Goal: Information Seeking & Learning: Understand process/instructions

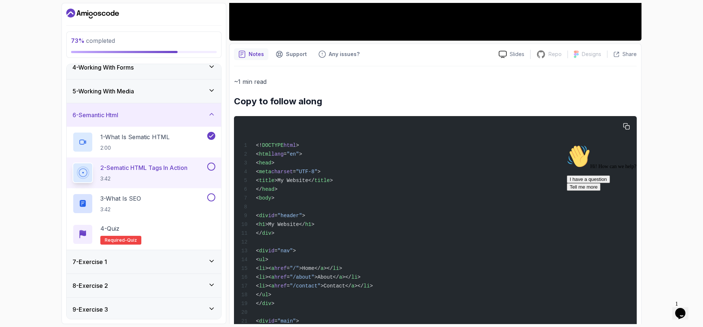
scroll to position [330, 0]
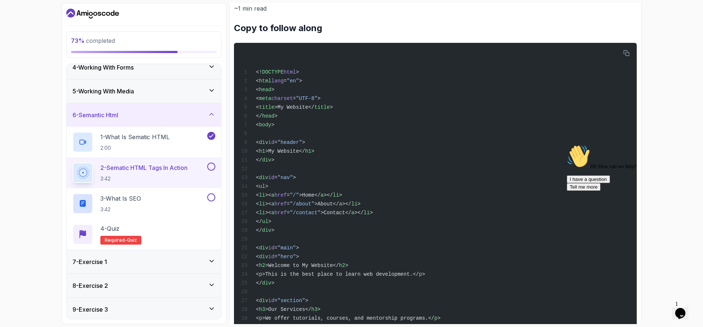
click at [681, 139] on div "73 % completed 1 - Todo 2 - Getting Started 3 - Fundamentals 4 - Working With F…" at bounding box center [351, 163] width 703 height 327
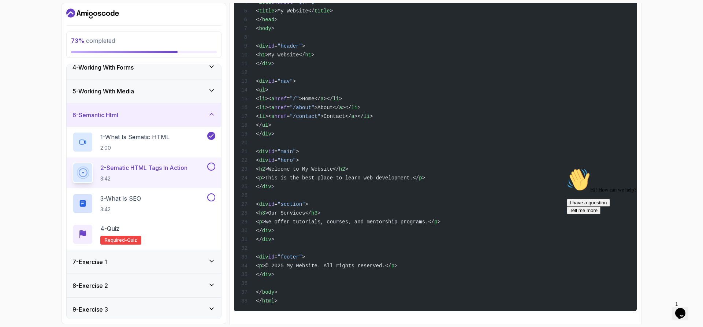
scroll to position [442, 0]
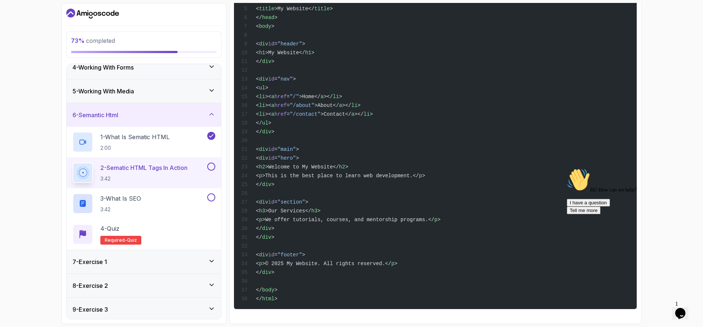
click at [674, 157] on div "73 % completed 1 - Todo 2 - Getting Started 3 - Fundamentals 4 - Working With F…" at bounding box center [351, 163] width 703 height 327
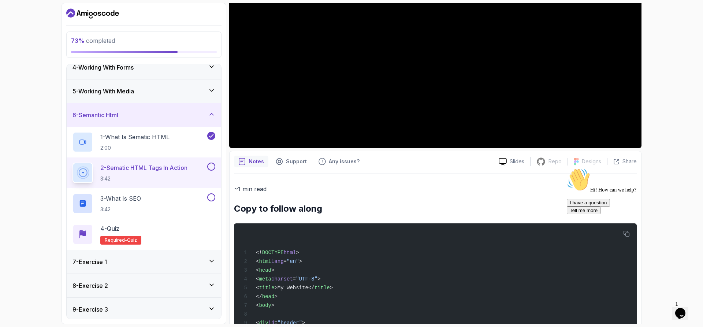
scroll to position [3, 0]
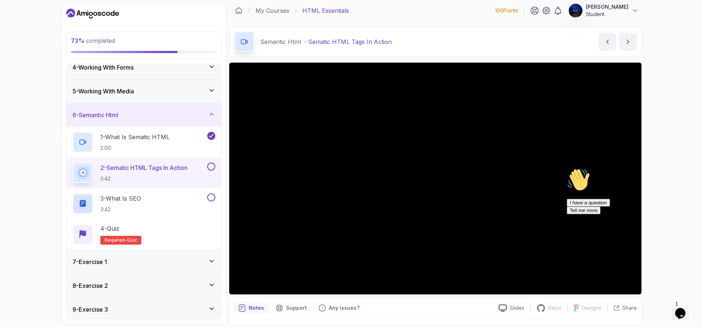
click at [686, 100] on div "73 % completed 1 - Todo 2 - Getting Started 3 - Fundamentals 4 - Working With F…" at bounding box center [351, 163] width 703 height 327
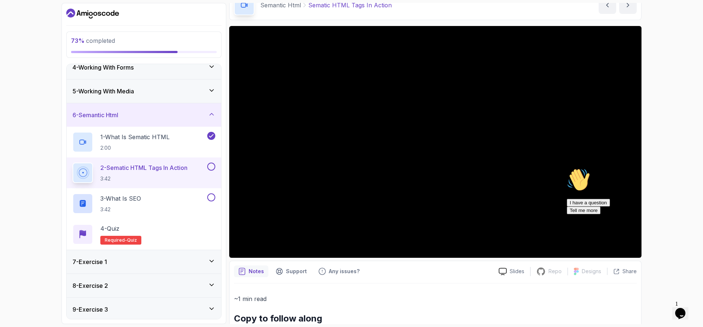
click at [698, 132] on div "73 % completed 1 - Todo 2 - Getting Started 3 - Fundamentals 4 - Working With F…" at bounding box center [351, 163] width 703 height 327
click at [692, 158] on div "73 % completed 1 - Todo 2 - Getting Started 3 - Fundamentals 4 - Working With F…" at bounding box center [351, 163] width 703 height 327
click at [691, 154] on div "73 % completed 1 - Todo 2 - Getting Started 3 - Fundamentals 4 - Working With F…" at bounding box center [351, 163] width 703 height 327
drag, startPoint x: 26, startPoint y: 114, endPoint x: 34, endPoint y: 113, distance: 8.1
click at [26, 114] on div "73 % completed 1 - Todo 2 - Getting Started 3 - Fundamentals 4 - Working With F…" at bounding box center [351, 163] width 703 height 327
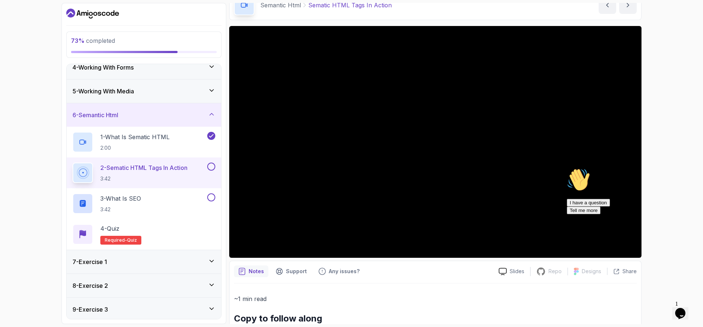
drag, startPoint x: 694, startPoint y: 111, endPoint x: 683, endPoint y: 122, distance: 15.8
click at [694, 111] on div "73 % completed 1 - Todo 2 - Getting Started 3 - Fundamentals 4 - Working With F…" at bounding box center [351, 163] width 703 height 327
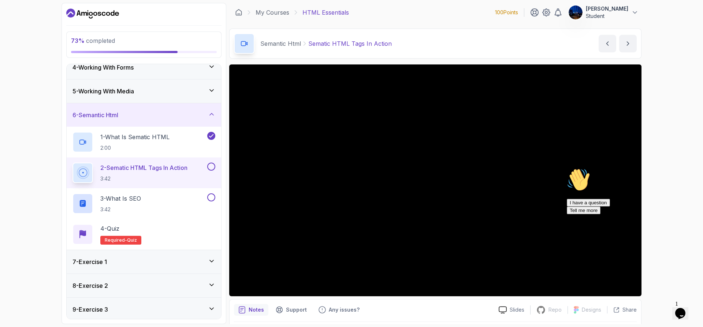
scroll to position [0, 0]
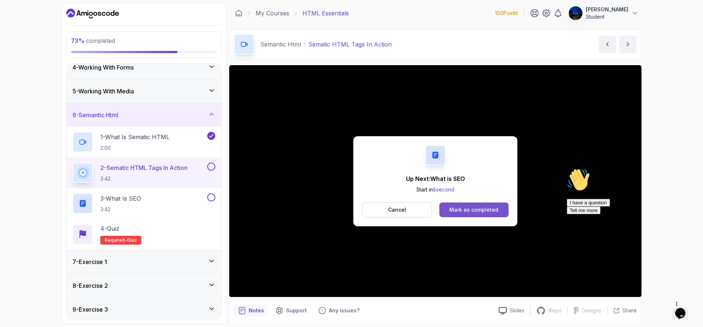
click at [472, 211] on div "Mark as completed" at bounding box center [473, 209] width 49 height 7
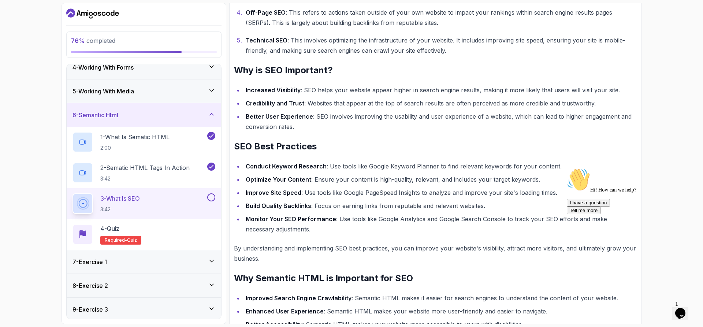
scroll to position [280, 0]
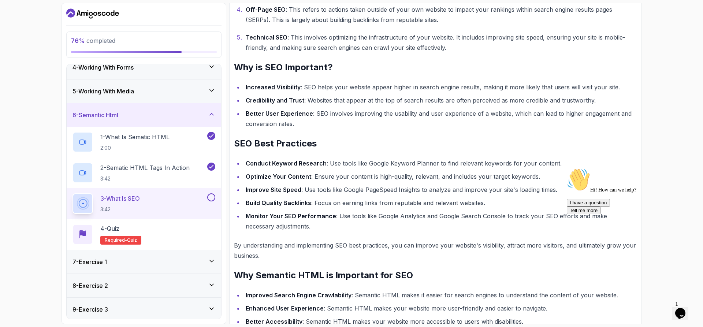
click at [212, 197] on button at bounding box center [211, 197] width 8 height 8
click at [190, 238] on div "4 - Quiz Required- quiz" at bounding box center [143, 234] width 143 height 21
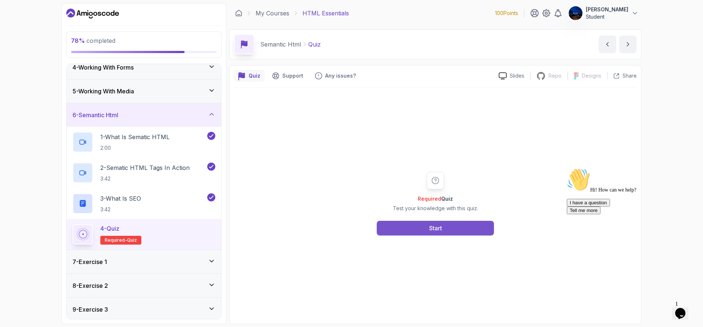
click at [432, 229] on div "Start" at bounding box center [435, 228] width 13 height 9
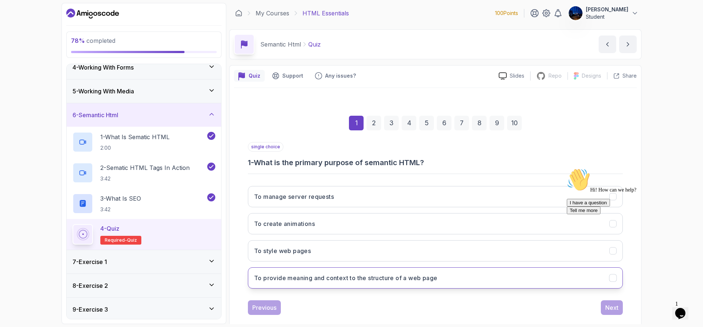
click at [306, 282] on h3 "To provide meaning and context to the structure of a web page" at bounding box center [345, 277] width 183 height 9
click at [615, 312] on button "Next" at bounding box center [612, 307] width 22 height 15
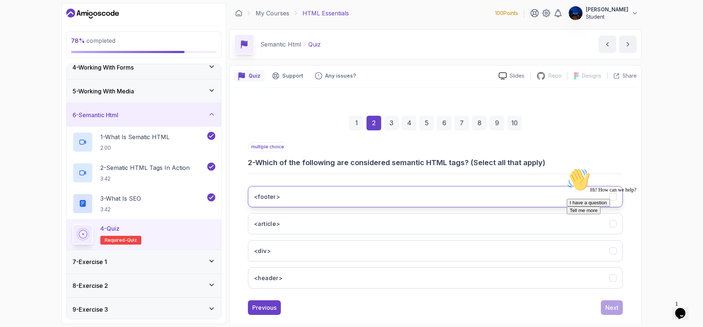
click at [290, 207] on button "<footer>" at bounding box center [435, 196] width 375 height 21
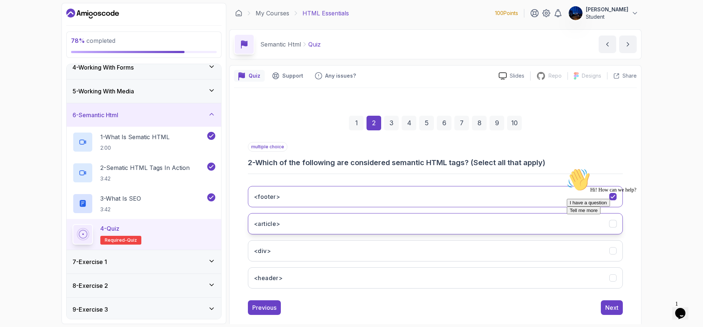
click at [293, 229] on button "<article>" at bounding box center [435, 223] width 375 height 21
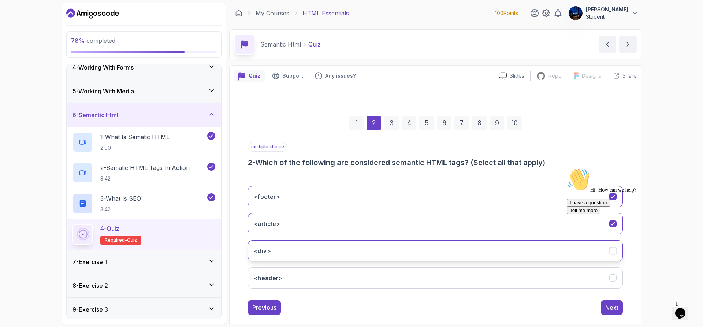
click at [286, 257] on button "<div>" at bounding box center [435, 250] width 375 height 21
click at [290, 274] on button "<header>" at bounding box center [435, 277] width 375 height 21
click at [610, 307] on div "Next" at bounding box center [611, 307] width 13 height 9
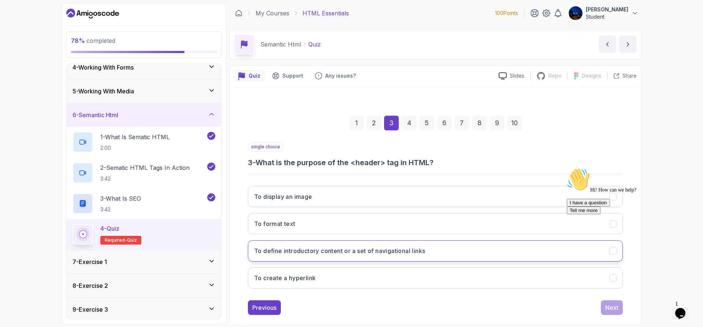
click at [309, 255] on h3 "To define introductory content or a set of navigational links" at bounding box center [339, 250] width 171 height 9
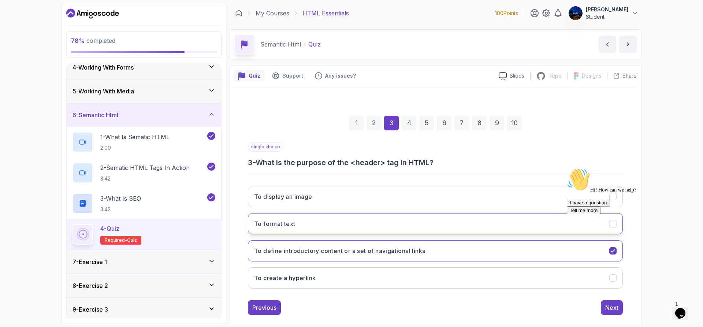
click at [375, 226] on button "To format text" at bounding box center [435, 223] width 375 height 21
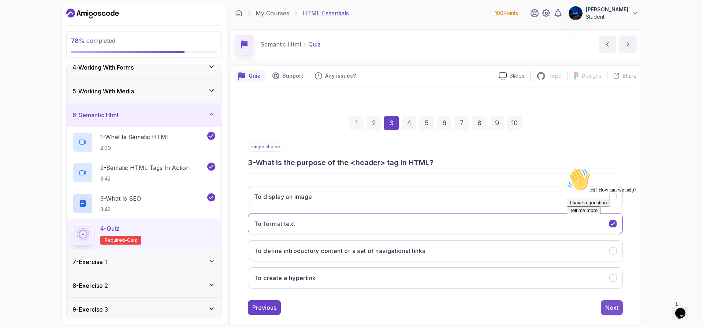
click at [613, 306] on div "Next" at bounding box center [611, 307] width 13 height 9
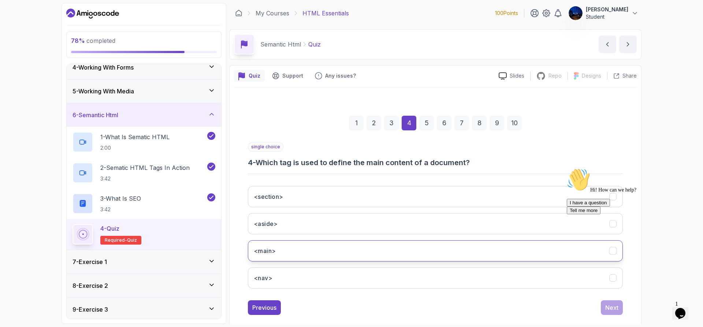
click at [287, 248] on button "<main>" at bounding box center [435, 250] width 375 height 21
click at [607, 305] on div "Next" at bounding box center [611, 307] width 13 height 9
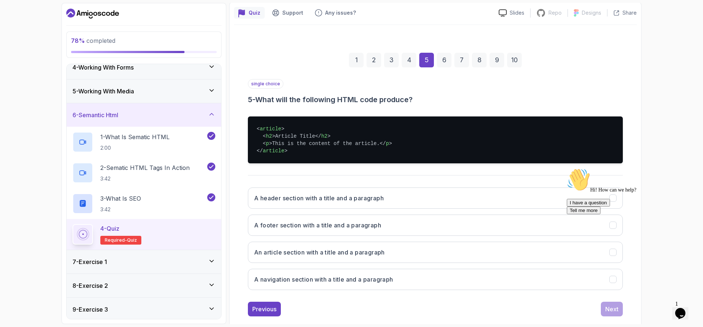
scroll to position [73, 0]
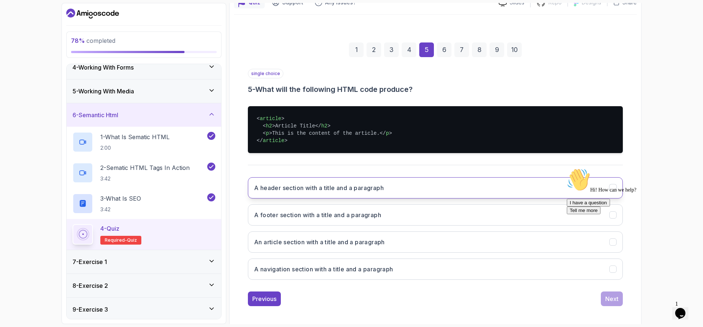
click at [359, 189] on h3 "A header section with a title and a paragraph" at bounding box center [319, 187] width 130 height 9
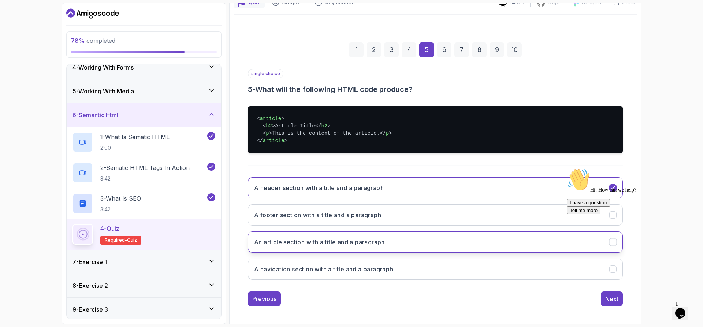
click at [338, 244] on h3 "An article section with a title and a paragraph" at bounding box center [319, 242] width 131 height 9
click at [607, 299] on div "Next" at bounding box center [611, 298] width 13 height 9
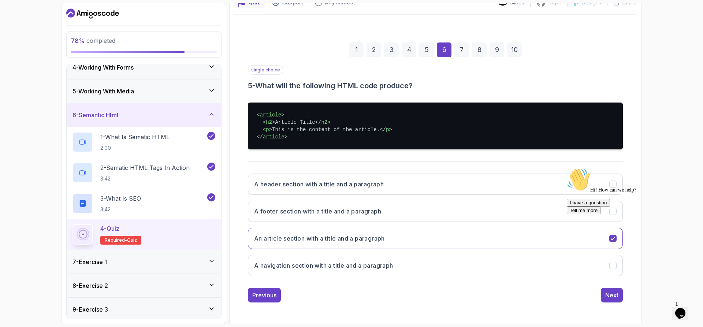
scroll to position [12, 0]
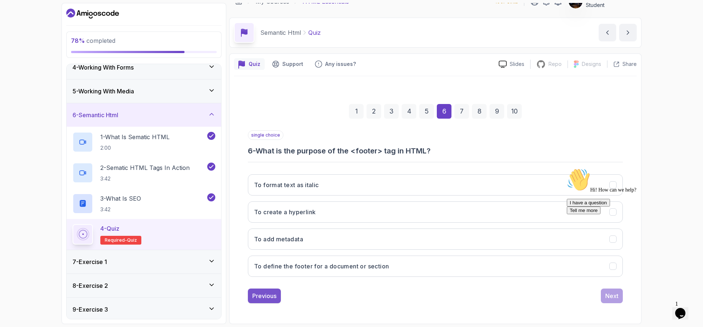
click at [272, 292] on div "Previous" at bounding box center [264, 295] width 24 height 9
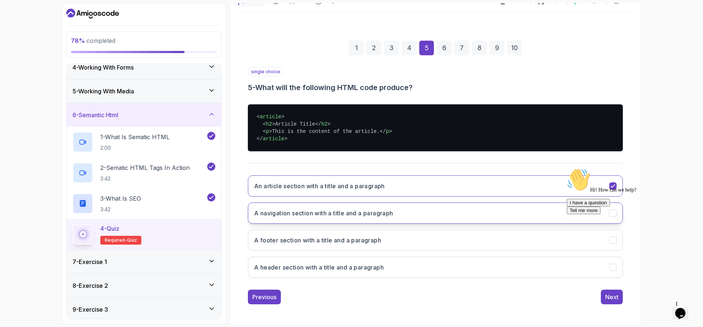
scroll to position [76, 0]
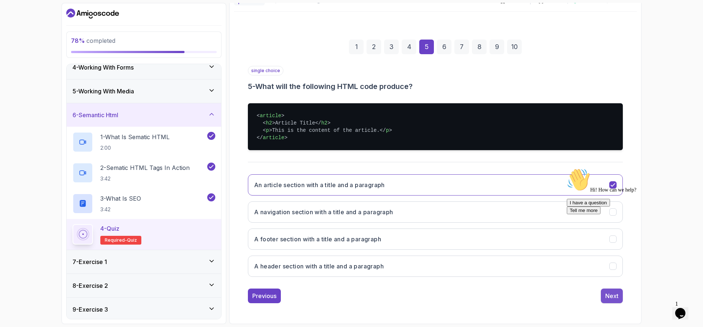
click at [609, 298] on div "Next" at bounding box center [611, 295] width 13 height 9
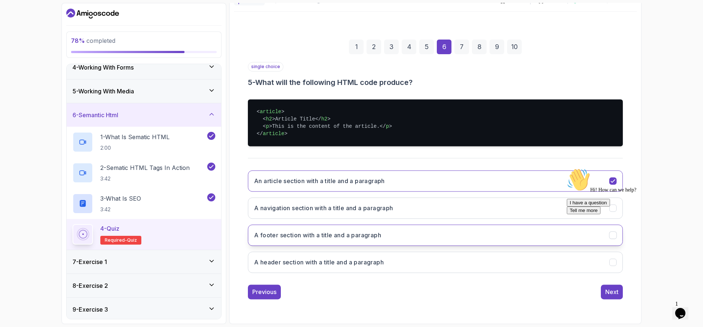
scroll to position [12, 0]
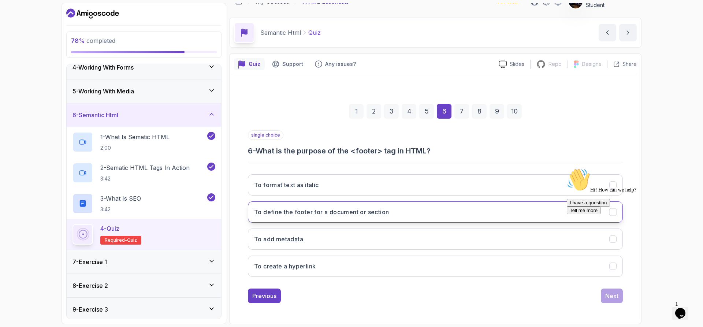
click at [348, 215] on h3 "To define the footer for a document or section" at bounding box center [321, 212] width 135 height 9
click at [614, 295] on div "Next" at bounding box center [611, 295] width 13 height 9
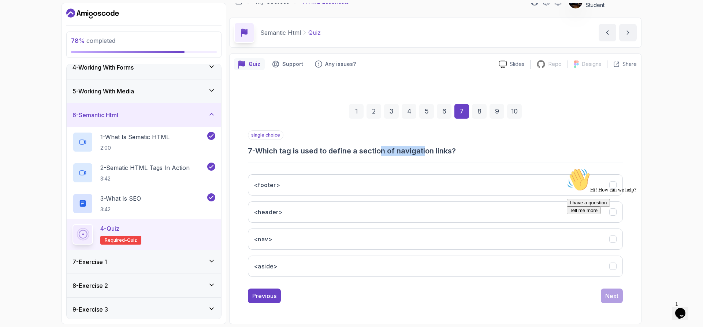
drag, startPoint x: 386, startPoint y: 151, endPoint x: 429, endPoint y: 151, distance: 42.8
click at [429, 151] on h3 "7 - Which tag is used to define a section of navigation links?" at bounding box center [435, 151] width 375 height 10
click at [320, 299] on div "Previous Next" at bounding box center [435, 296] width 375 height 15
click at [287, 245] on button "<nav>" at bounding box center [435, 238] width 375 height 21
click at [615, 295] on div "Next" at bounding box center [611, 295] width 13 height 9
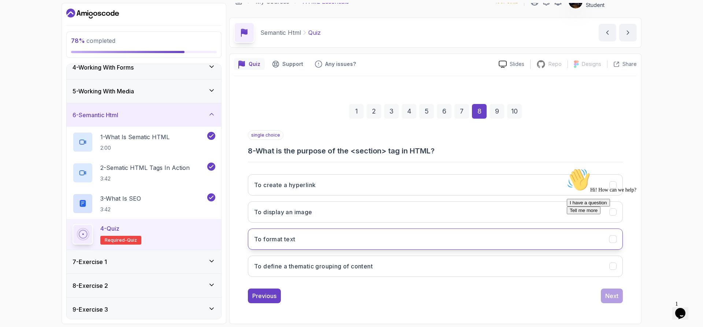
click at [302, 237] on button "To format text" at bounding box center [435, 238] width 375 height 21
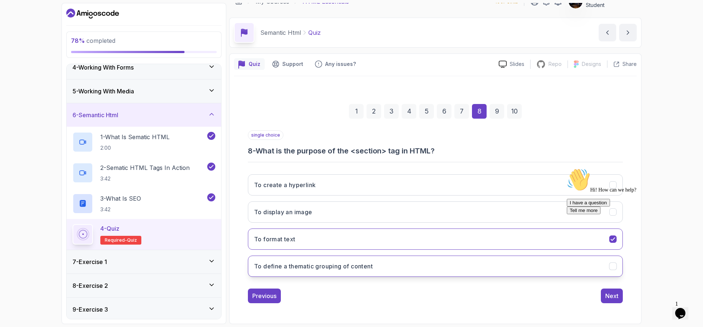
click at [332, 268] on h3 "To define a thematic grouping of content" at bounding box center [313, 266] width 119 height 9
click at [612, 298] on div "Next" at bounding box center [611, 295] width 13 height 9
click at [299, 269] on h3 "Improved accessibility and SEO" at bounding box center [300, 266] width 92 height 9
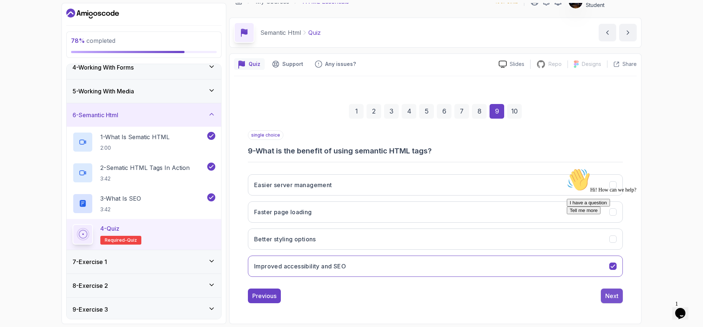
click at [611, 294] on div "Next" at bounding box center [611, 295] width 13 height 9
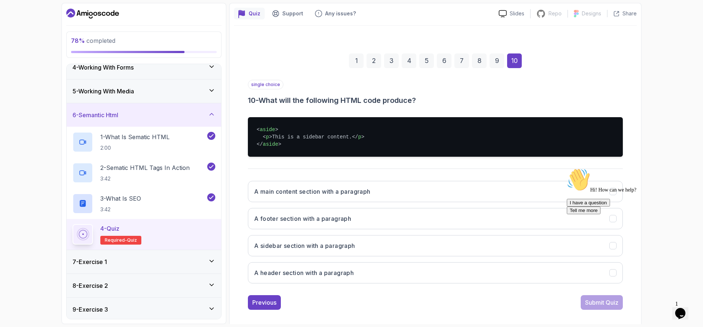
scroll to position [69, 0]
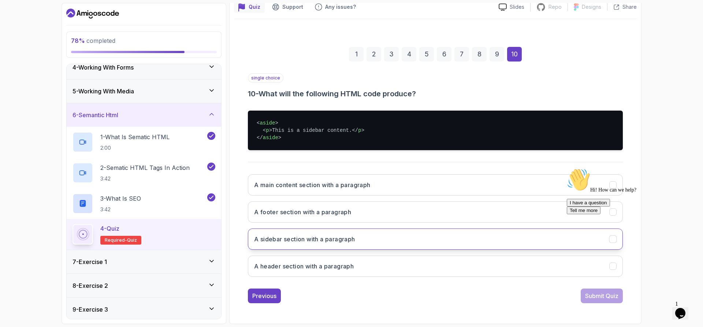
click at [313, 241] on h3 "A sidebar section with a paragraph" at bounding box center [304, 239] width 101 height 9
click at [592, 299] on div "Submit Quiz" at bounding box center [601, 295] width 33 height 9
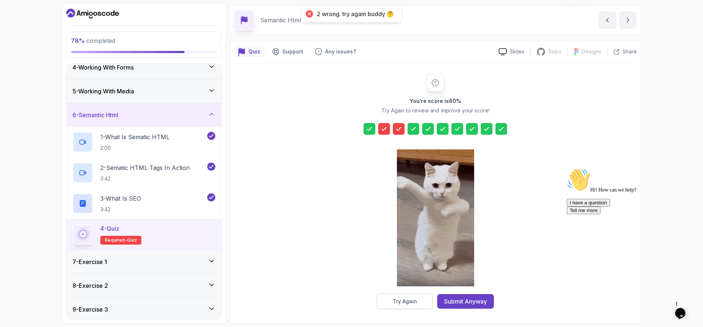
click at [416, 299] on div "Try Again" at bounding box center [405, 301] width 24 height 7
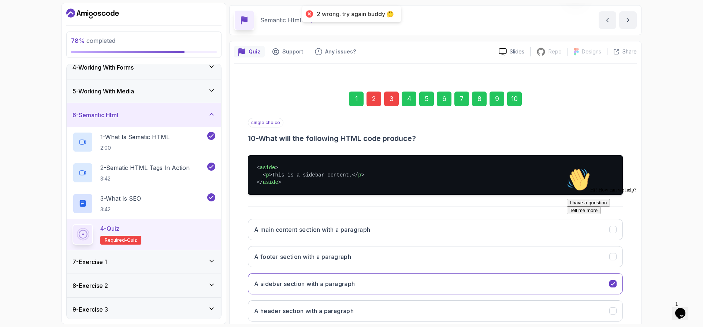
click at [372, 96] on div "2" at bounding box center [373, 99] width 15 height 15
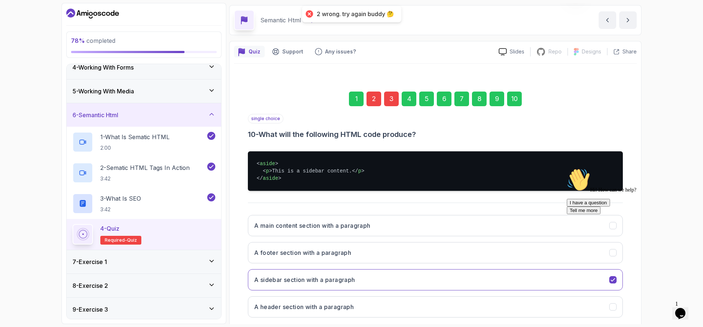
scroll to position [12, 0]
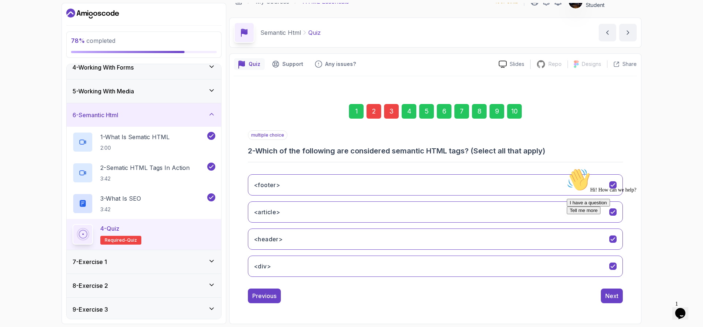
drag, startPoint x: 283, startPoint y: 266, endPoint x: 301, endPoint y: 284, distance: 25.4
click at [283, 266] on button "<div>" at bounding box center [435, 266] width 375 height 21
click at [391, 115] on div "3" at bounding box center [391, 111] width 15 height 15
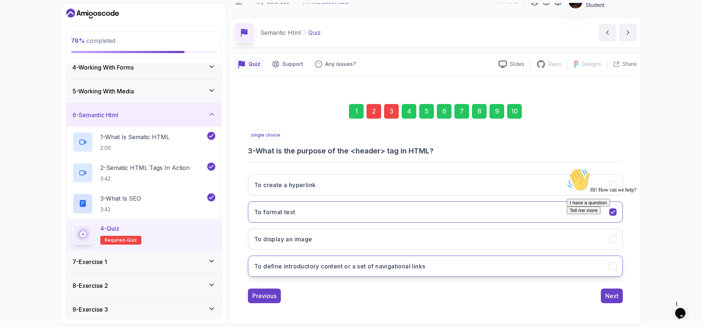
click at [316, 266] on h3 "To define introductory content or a set of navigational links" at bounding box center [339, 266] width 171 height 9
click at [519, 112] on div "10" at bounding box center [514, 111] width 15 height 15
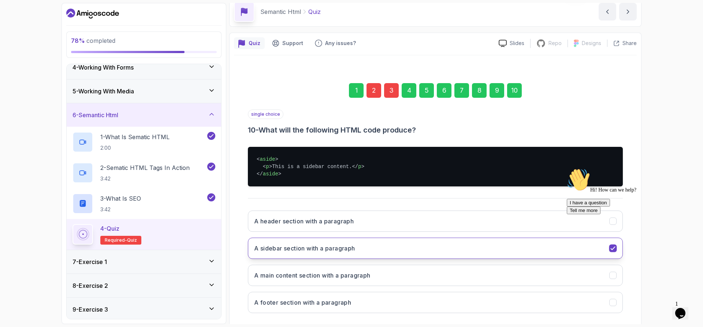
scroll to position [69, 0]
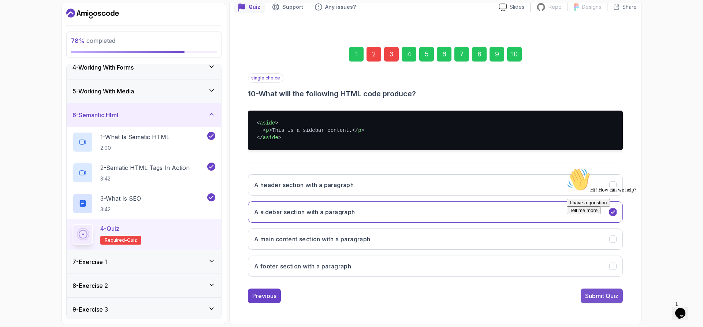
click at [607, 297] on div "Submit Quiz" at bounding box center [601, 295] width 33 height 9
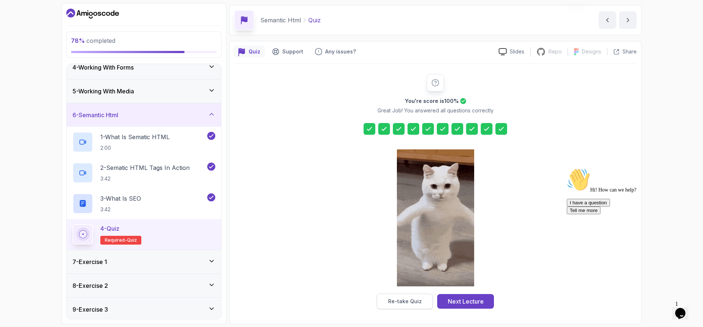
click at [403, 306] on button "Re-take Quiz" at bounding box center [405, 301] width 56 height 15
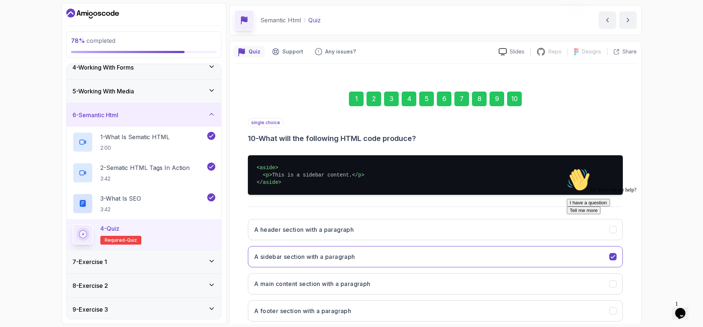
click at [354, 99] on div "1" at bounding box center [356, 99] width 15 height 15
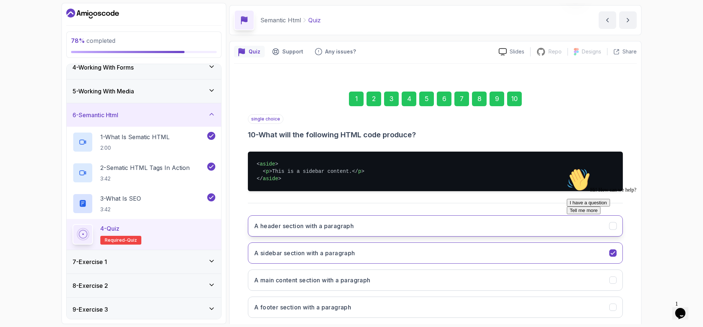
scroll to position [12, 0]
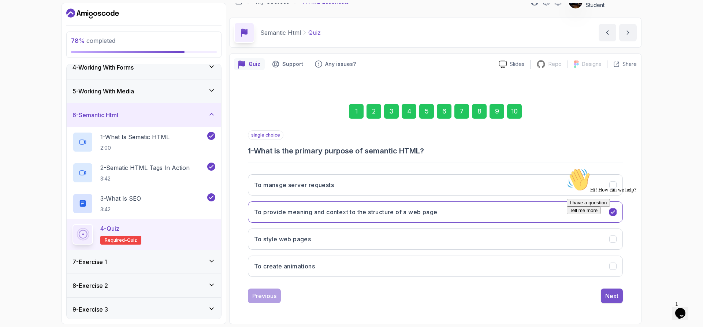
click at [613, 299] on div "Next" at bounding box center [611, 295] width 13 height 9
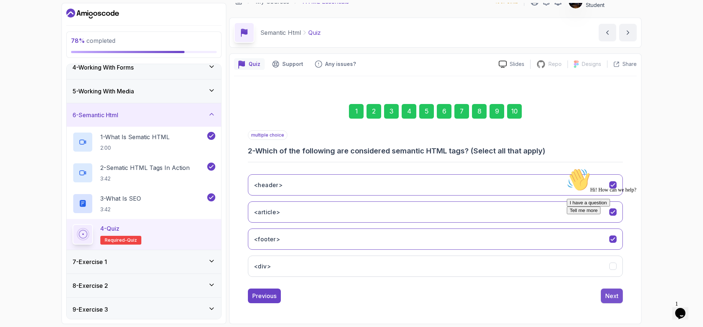
click at [617, 295] on div "Next" at bounding box center [611, 295] width 13 height 9
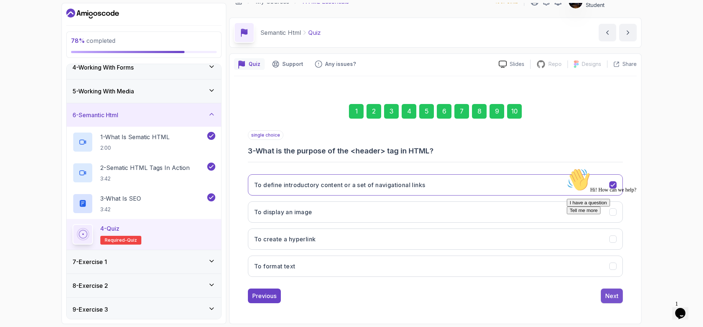
click at [616, 298] on div "Next" at bounding box center [611, 295] width 13 height 9
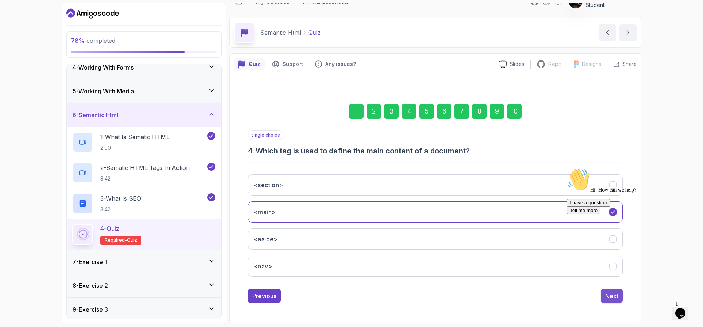
click at [619, 297] on button "Next" at bounding box center [612, 296] width 22 height 15
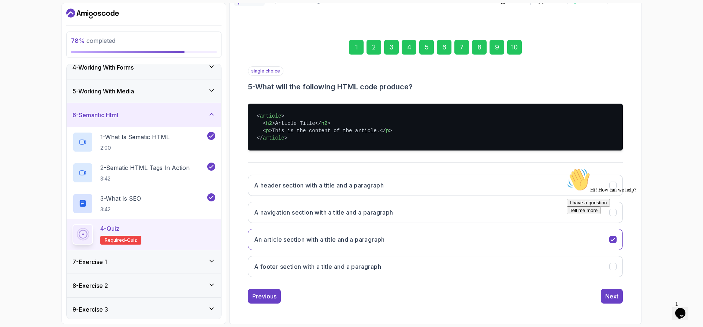
scroll to position [76, 0]
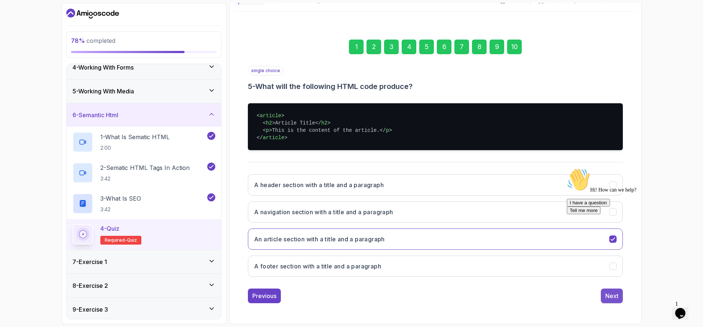
click at [613, 296] on div "Next" at bounding box center [611, 295] width 13 height 9
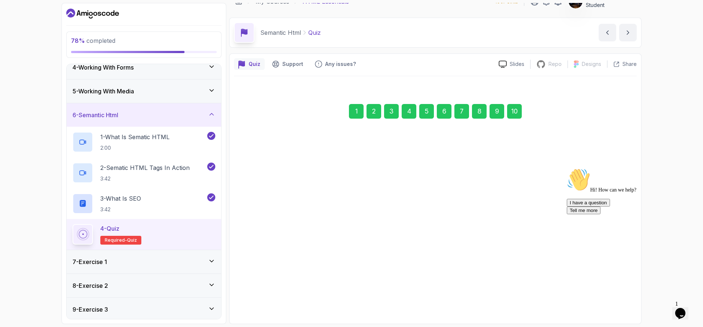
scroll to position [12, 0]
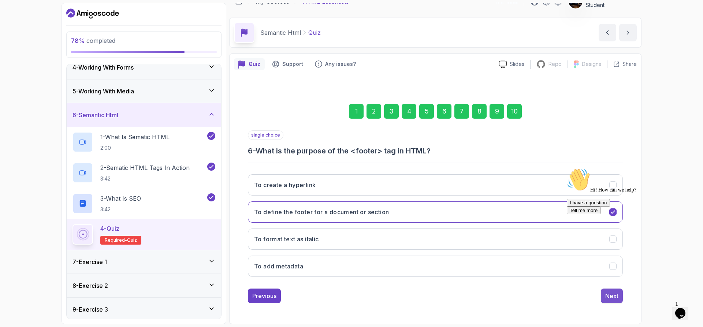
click at [612, 294] on div "Next" at bounding box center [611, 295] width 13 height 9
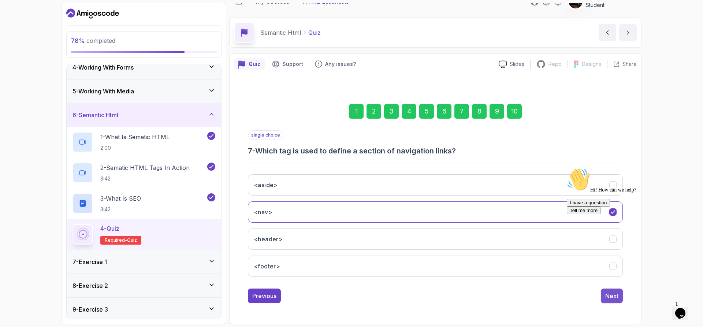
click at [611, 296] on div "Next" at bounding box center [611, 295] width 13 height 9
click at [608, 298] on div "Next" at bounding box center [611, 295] width 13 height 9
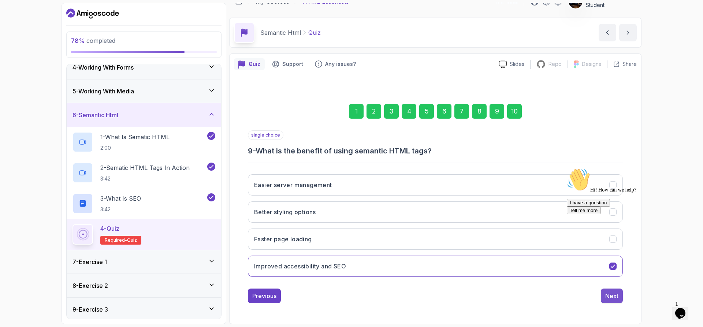
click at [611, 296] on div "Next" at bounding box center [611, 295] width 13 height 9
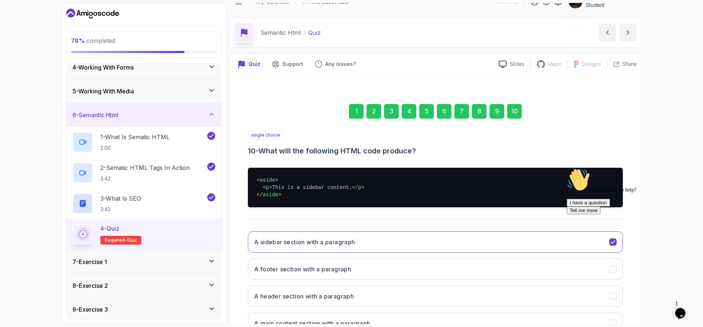
scroll to position [69, 0]
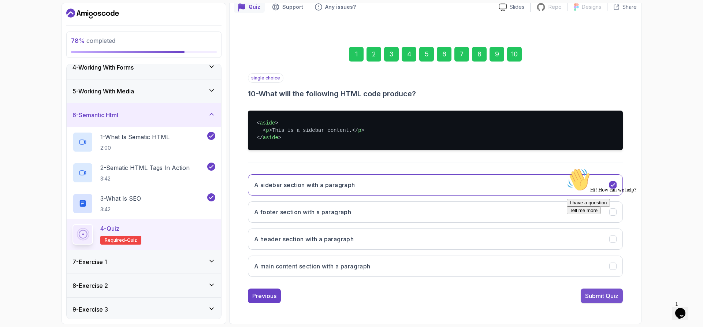
click at [596, 298] on div "Submit Quiz" at bounding box center [601, 295] width 33 height 9
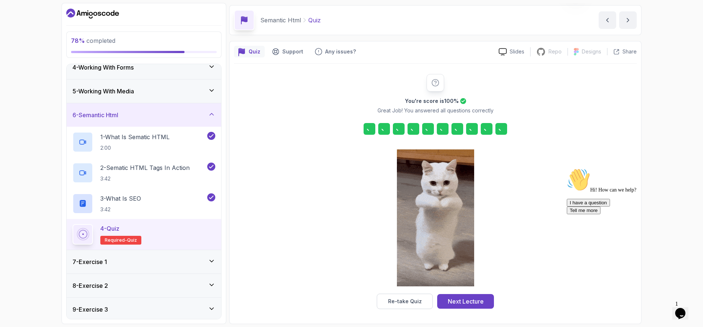
scroll to position [24, 0]
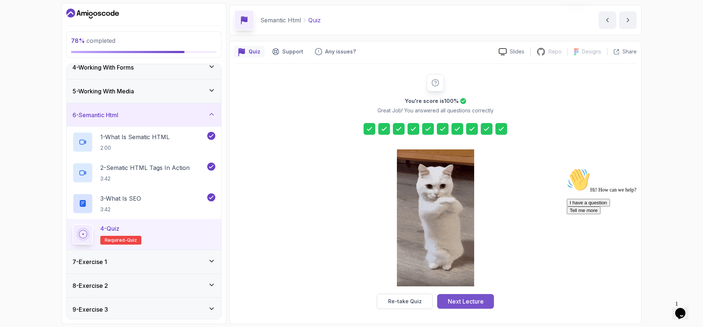
click at [461, 302] on div "Next Lecture" at bounding box center [466, 301] width 36 height 9
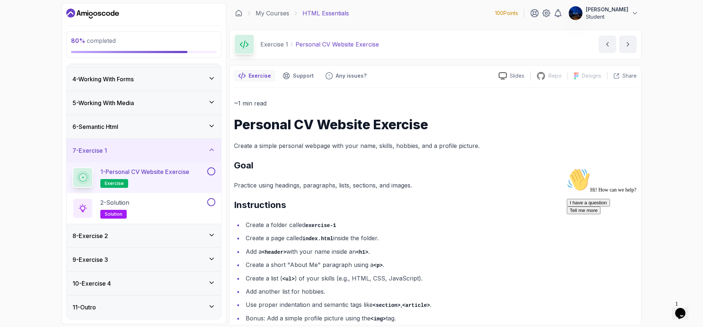
scroll to position [17, 0]
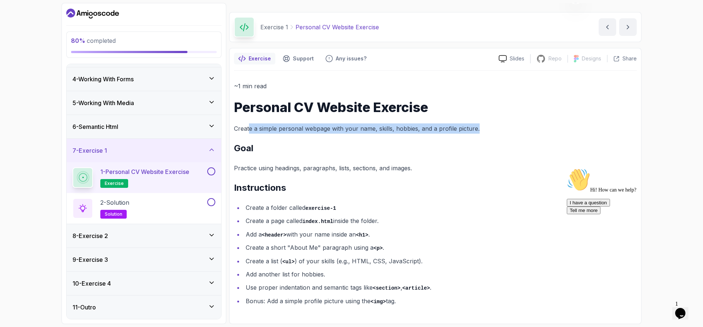
drag, startPoint x: 248, startPoint y: 129, endPoint x: 482, endPoint y: 127, distance: 234.0
click at [482, 127] on p "Create a simple personal webpage with your name, skills, hobbies, and a profile…" at bounding box center [435, 128] width 403 height 10
drag, startPoint x: 235, startPoint y: 128, endPoint x: 502, endPoint y: 131, distance: 266.6
click at [502, 131] on p "Create a simple personal webpage with your name, skills, hobbies, and a profile…" at bounding box center [435, 128] width 403 height 10
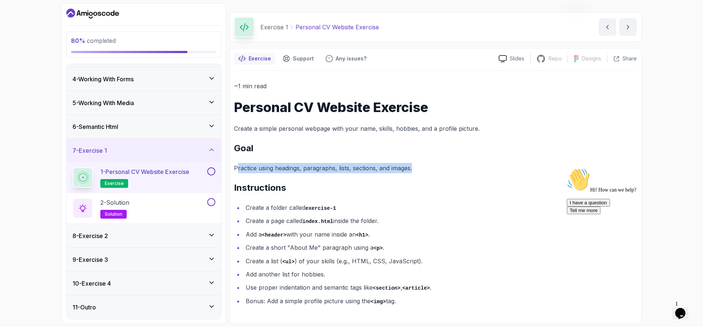
drag, startPoint x: 238, startPoint y: 166, endPoint x: 441, endPoint y: 170, distance: 203.6
click at [441, 170] on p "Practice using headings, paragraphs, lists, sections, and images." at bounding box center [435, 168] width 403 height 10
click at [382, 180] on div "~1 min read Personal CV Website Exercise Create a simple personal webpage with …" at bounding box center [435, 193] width 403 height 225
drag, startPoint x: 273, startPoint y: 203, endPoint x: 286, endPoint y: 212, distance: 16.0
click at [274, 206] on li "Create a folder called exercise-1" at bounding box center [439, 207] width 393 height 11
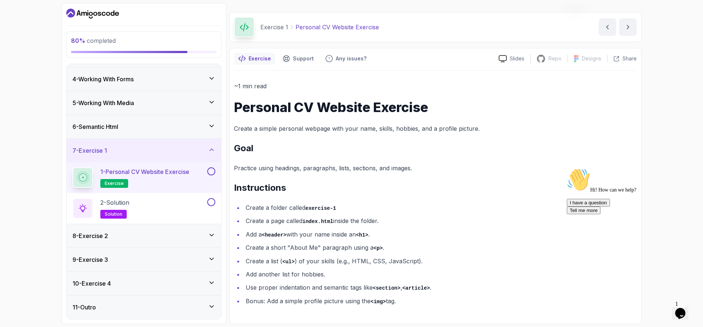
drag, startPoint x: 280, startPoint y: 206, endPoint x: 458, endPoint y: 216, distance: 178.9
click at [457, 216] on ul "Create a folder called exercise-1 Create a page called index.html inside the fo…" at bounding box center [435, 254] width 403 height 104
click at [174, 208] on div "2 - Solution solution" at bounding box center [138, 208] width 133 height 21
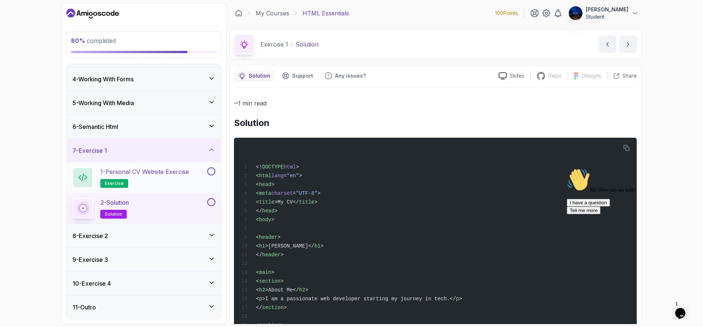
click at [152, 174] on p "1 - Personal CV Website Exercise" at bounding box center [144, 171] width 89 height 9
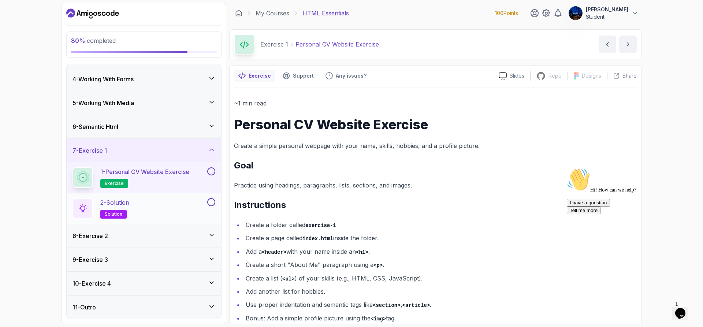
click at [168, 207] on div "2 - Solution solution" at bounding box center [138, 208] width 133 height 21
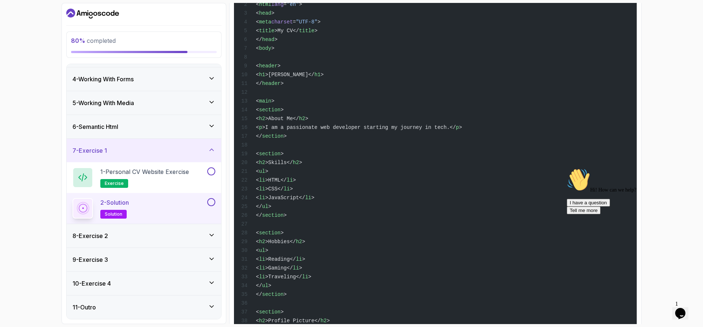
scroll to position [6, 0]
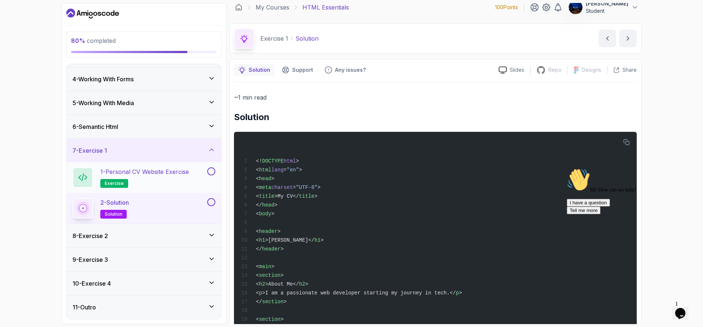
click at [189, 184] on h2 "1 - Personal CV Website Exercise exercise" at bounding box center [144, 177] width 89 height 21
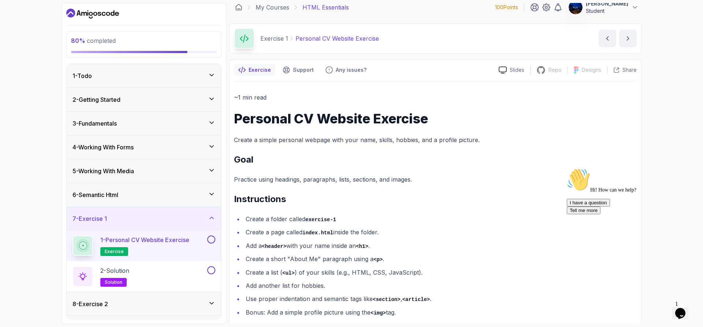
scroll to position [17, 0]
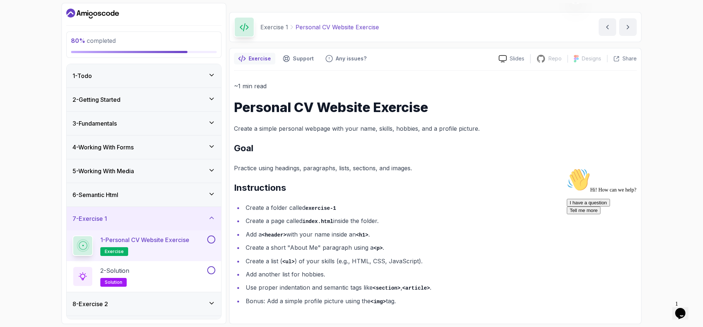
click at [567, 137] on div "~1 min read Personal CV Website Exercise Create a simple personal webpage with …" at bounding box center [435, 193] width 403 height 225
